Goal: Transaction & Acquisition: Purchase product/service

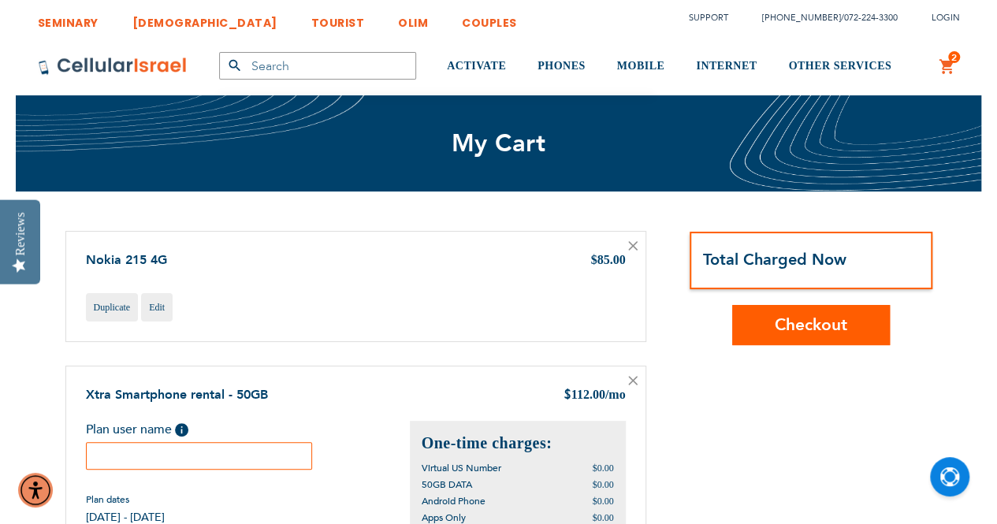
type input "[EMAIL_ADDRESS][DOMAIN_NAME]"
click at [629, 248] on icon at bounding box center [632, 245] width 9 height 9
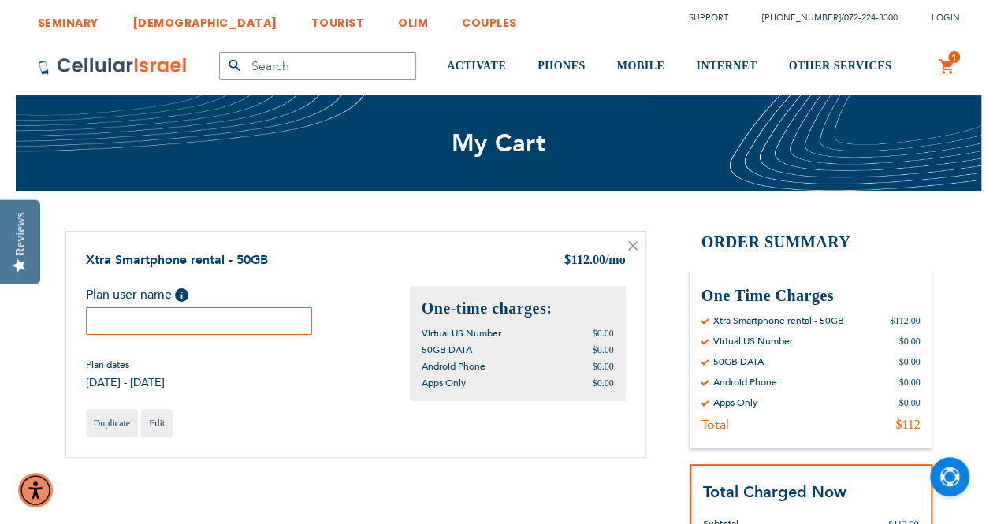
type input "[EMAIL_ADDRESS][DOMAIN_NAME]"
click at [126, 318] on input "text" at bounding box center [199, 321] width 227 height 28
type input "[PERSON_NAME]"
click at [311, 15] on link "TOURIST" at bounding box center [338, 18] width 54 height 29
